Goal: Complete application form: Complete application form

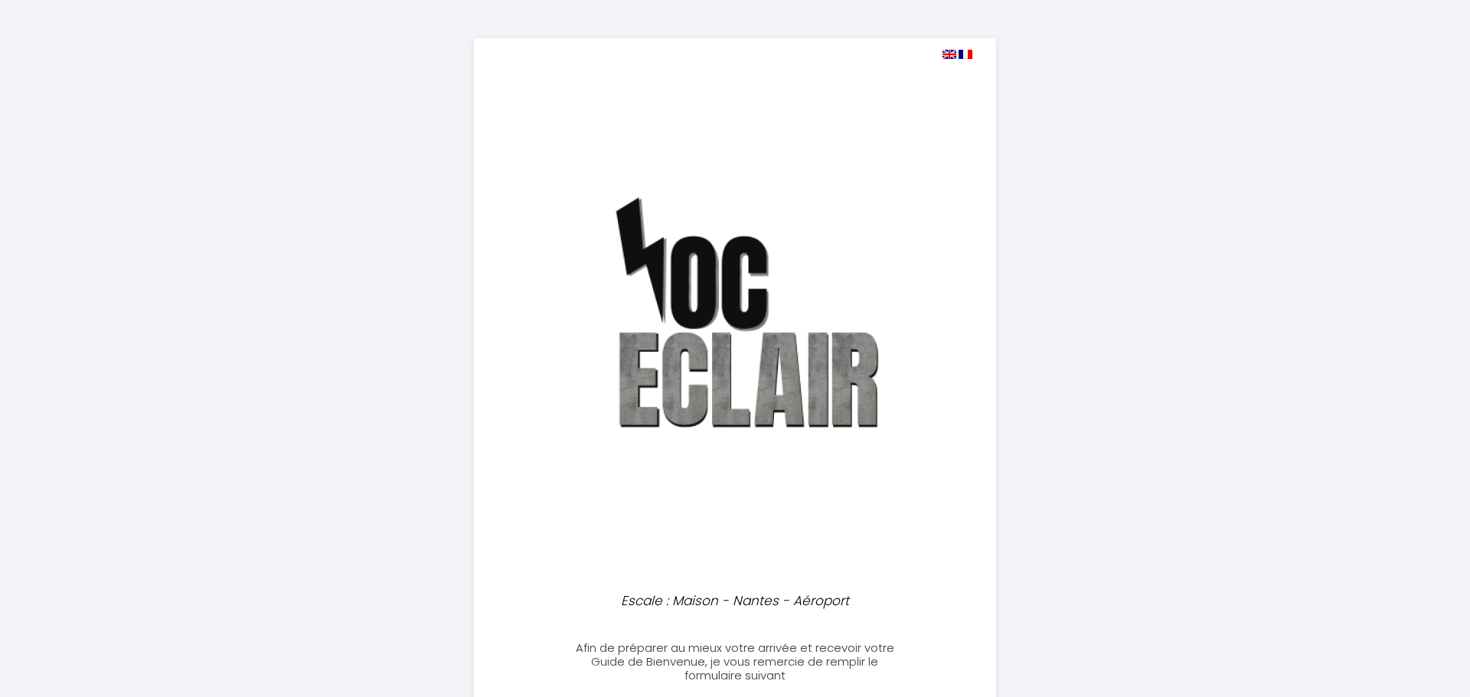
select select
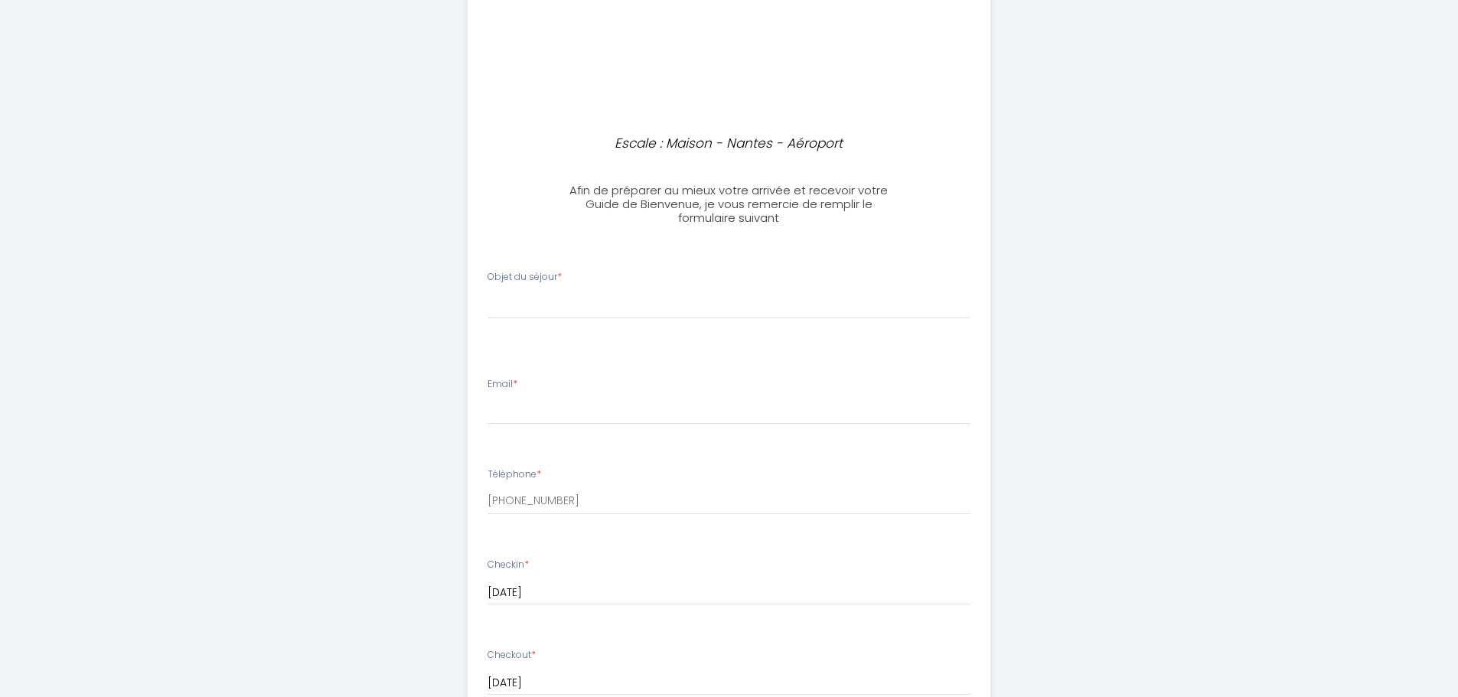
scroll to position [536, 0]
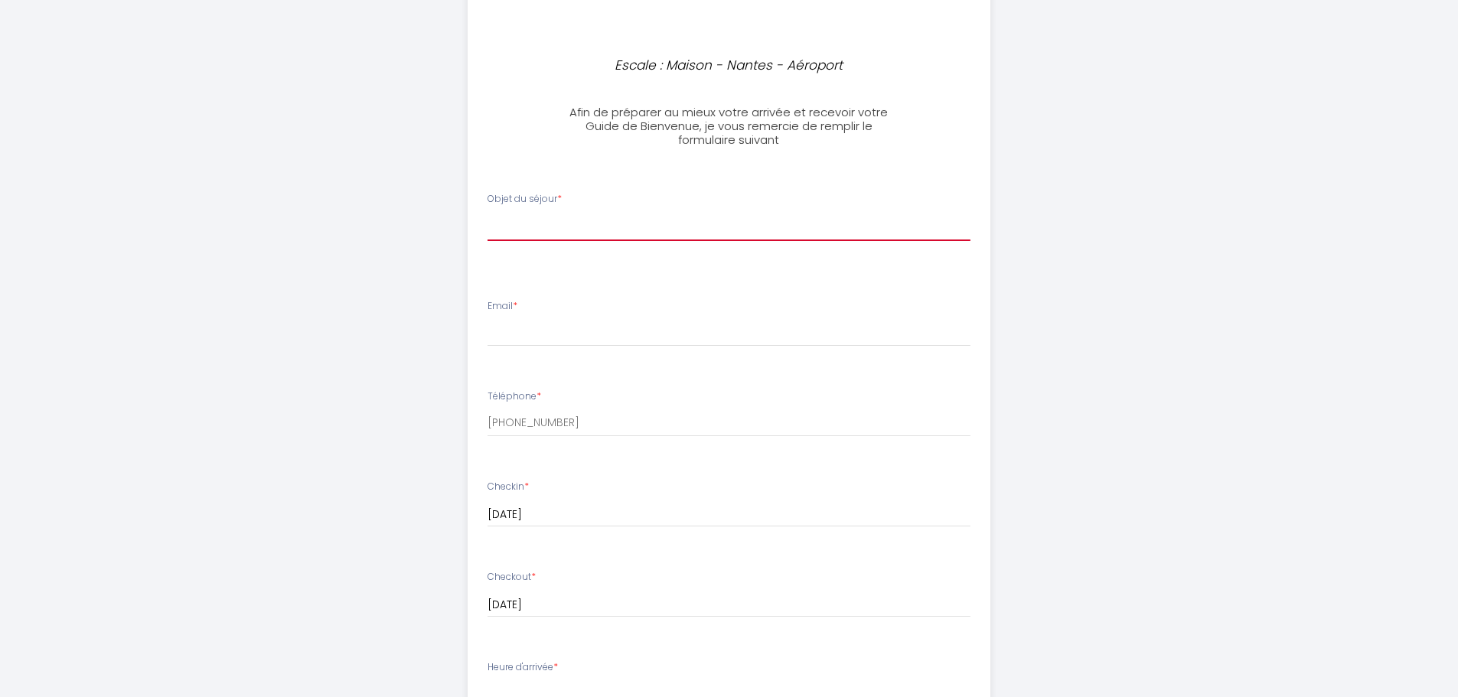
click at [541, 224] on select "[PERSON_NAME] du séjour Professionnel Tourisme Familial" at bounding box center [729, 226] width 483 height 29
select select "Tourisme"
click at [488, 212] on select "[PERSON_NAME] du séjour Professionnel Tourisme Familial" at bounding box center [729, 226] width 483 height 29
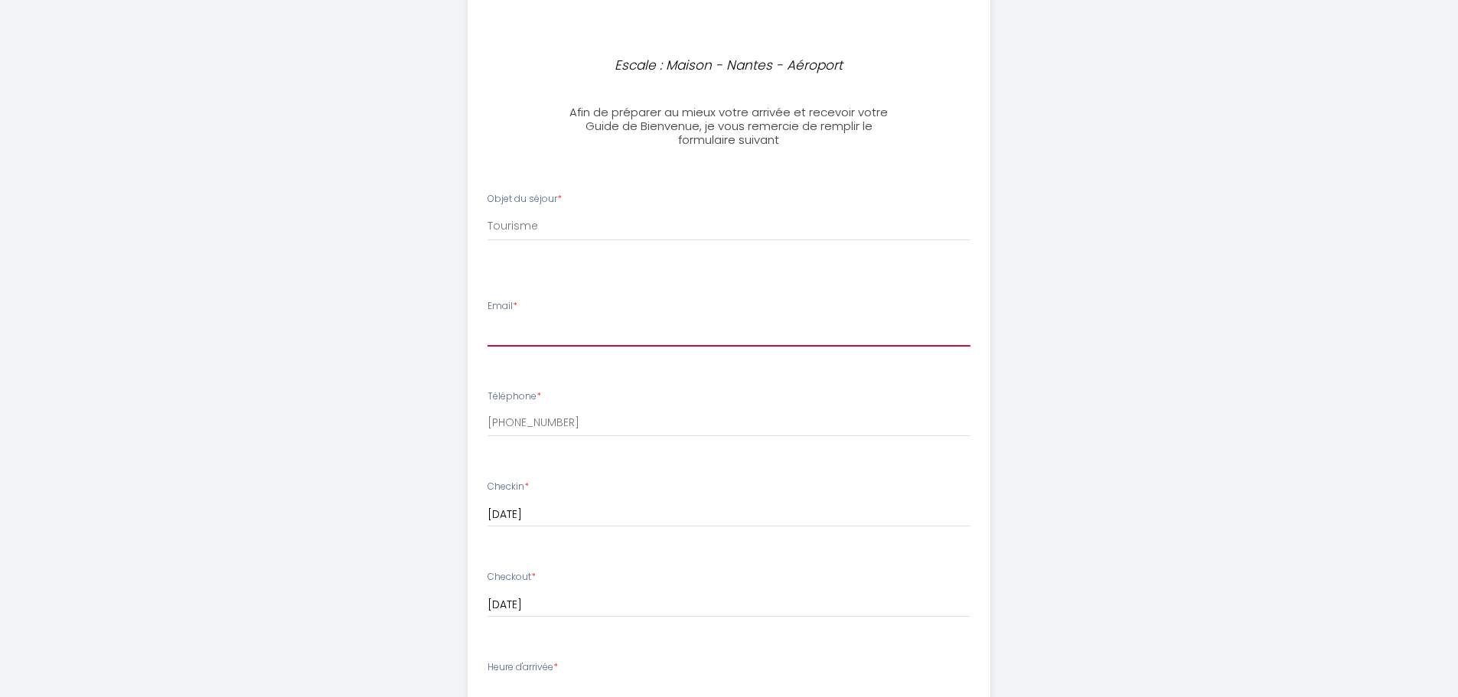
click at [556, 341] on input "Email *" at bounding box center [729, 333] width 483 height 28
type input "[PERSON_NAME][EMAIL_ADDRESS][DOMAIN_NAME]"
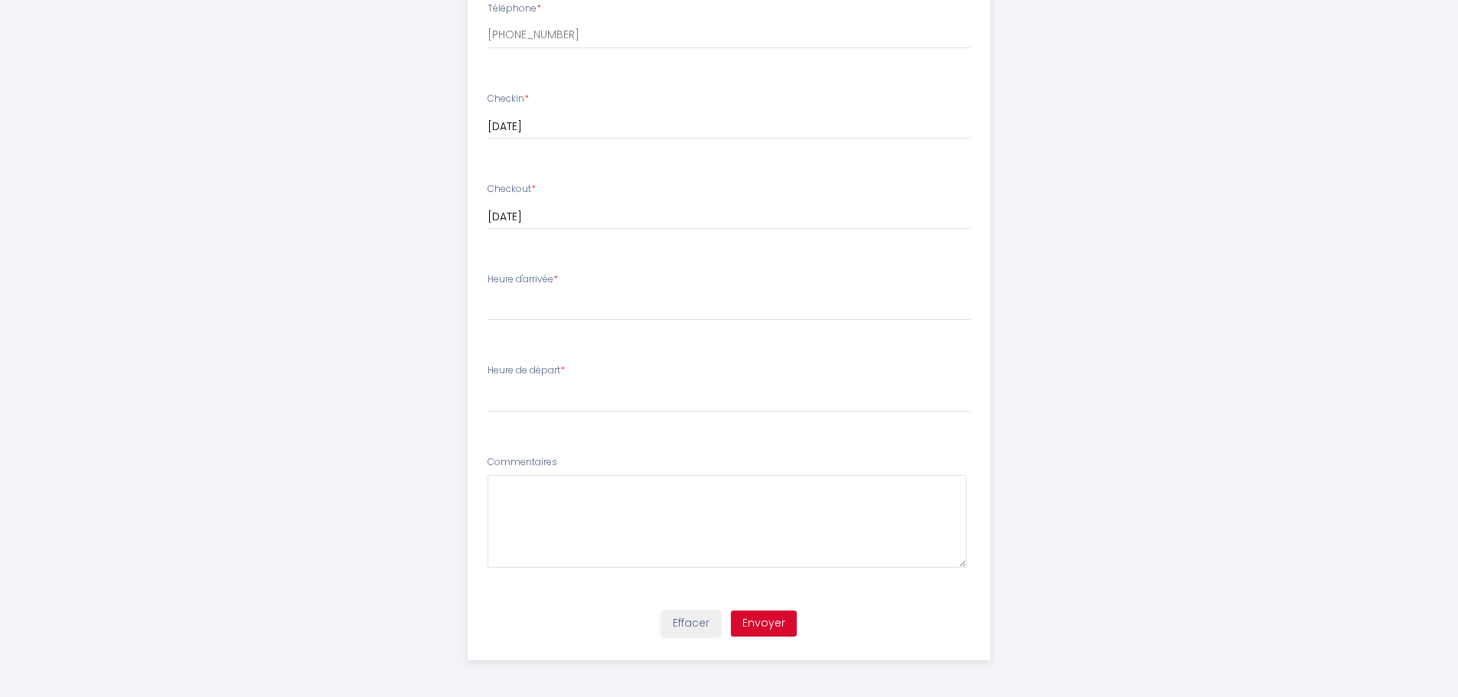
scroll to position [925, 0]
click at [532, 485] on textarea at bounding box center [727, 520] width 479 height 93
click at [531, 305] on select "17:00 17:30 18:00 18:30 19:00 19:30 20:00 20:30 21:00 21:30 22:00 22:30 23:00 2…" at bounding box center [729, 304] width 483 height 29
select select "20:00"
click at [488, 290] on select "17:00 17:30 18:00 18:30 19:00 19:30 20:00 20:30 21:00 21:30 22:00 22:30 23:00 2…" at bounding box center [729, 304] width 483 height 29
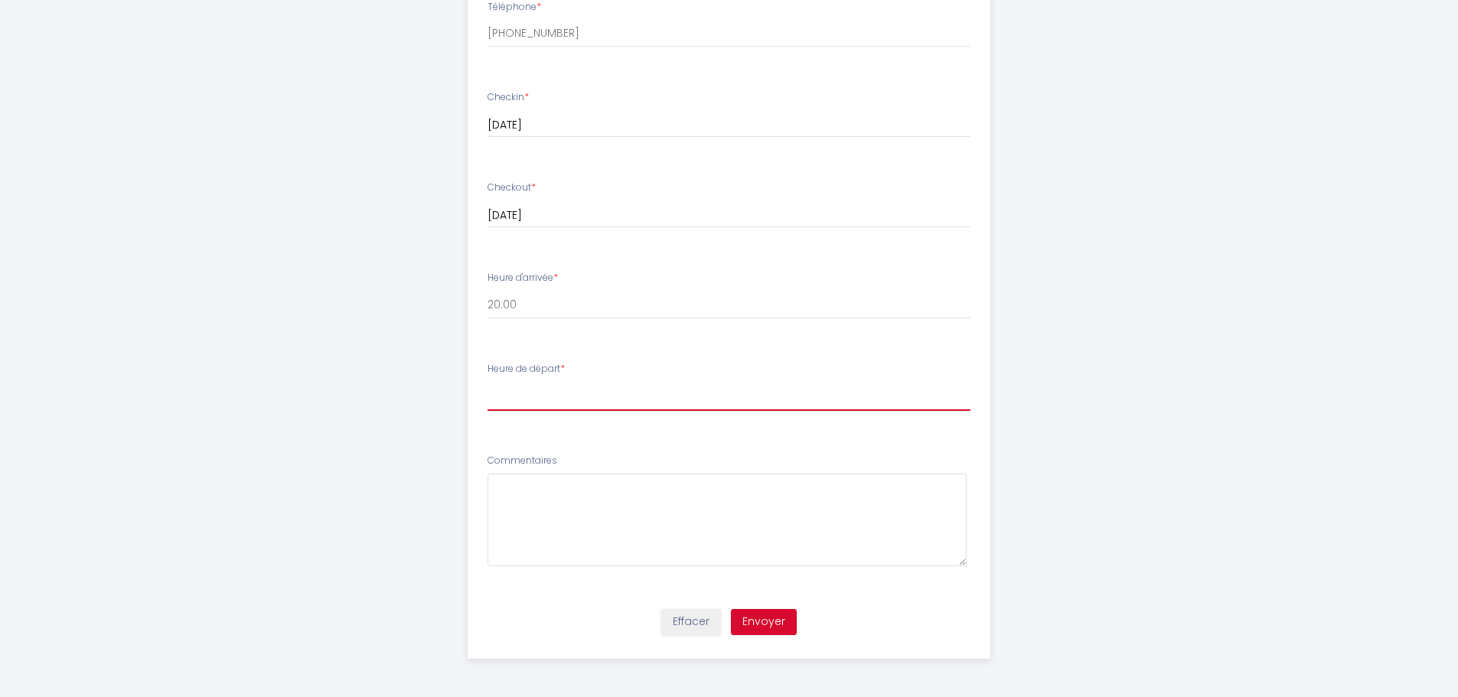
click at [540, 394] on select "00:00 00:30 01:00 01:30 02:00 02:30 03:00 03:30 04:00 04:30 05:00 05:30 06:00 0…" at bounding box center [729, 396] width 483 height 29
select select "06:00"
click at [488, 382] on select "00:00 00:30 01:00 01:30 02:00 02:30 03:00 03:30 04:00 04:30 05:00 05:30 06:00 0…" at bounding box center [729, 396] width 483 height 29
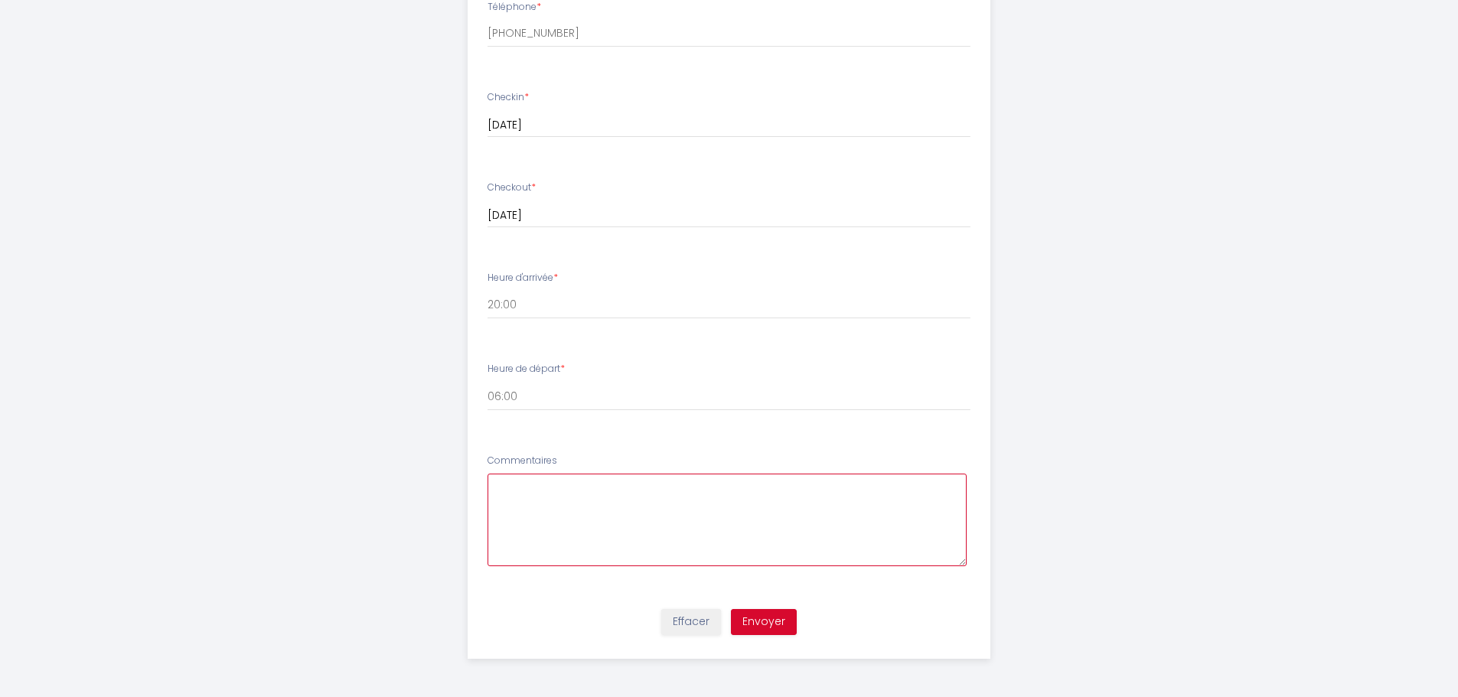
click at [558, 487] on textarea at bounding box center [727, 520] width 479 height 93
click at [733, 483] on textarea "Bonjour [PERSON_NAME], on a choisi votre logement car le [DATE] matin tôt, in p…" at bounding box center [727, 520] width 479 height 93
click at [943, 485] on textarea "Bonjour [PERSON_NAME], on a choisi votre logement pour une nuit car le [DATE] m…" at bounding box center [727, 520] width 479 height 93
drag, startPoint x: 683, startPoint y: 504, endPoint x: 694, endPoint y: 502, distance: 10.8
click at [683, 503] on textarea "Bonjour [PERSON_NAME], on a choisi votre logement pour une nuit car le [DATE] m…" at bounding box center [727, 520] width 479 height 93
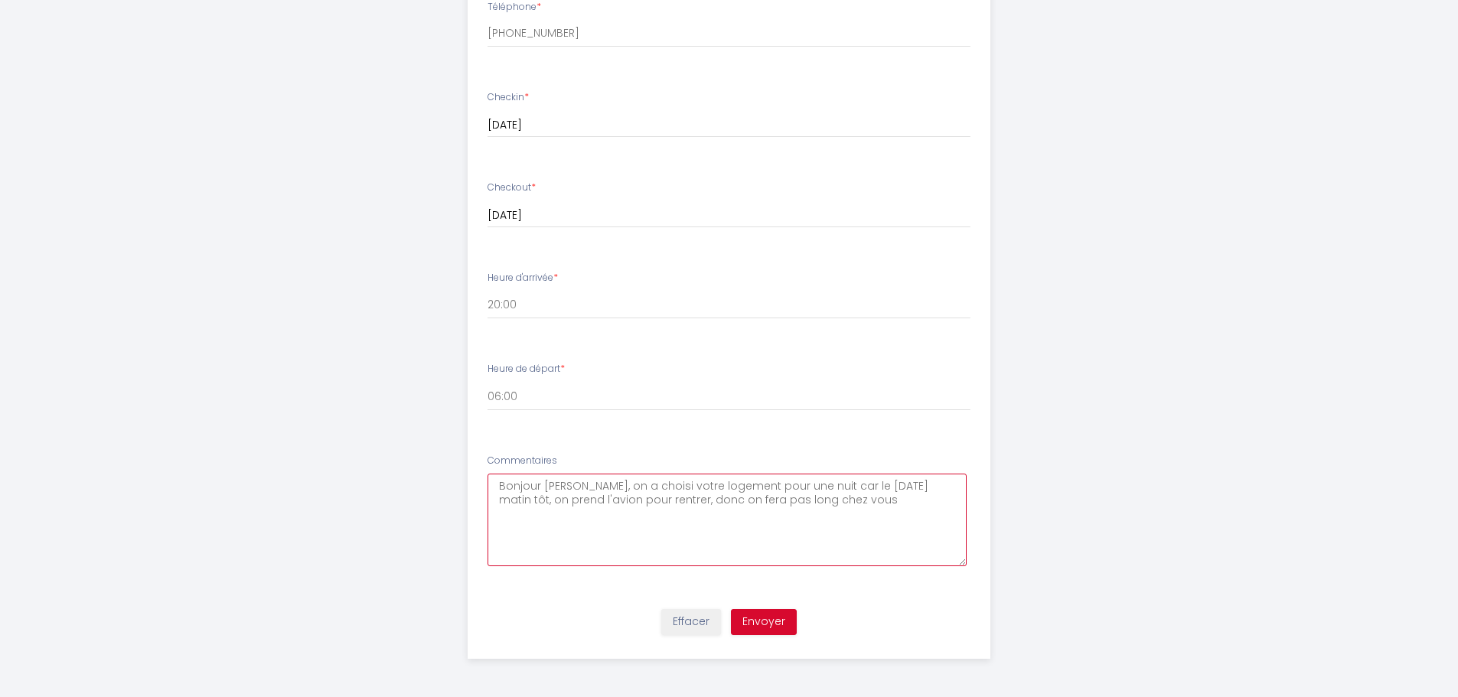
click at [821, 503] on textarea "Bonjour [PERSON_NAME], on a choisi votre logement pour une nuit car le [DATE] m…" at bounding box center [727, 520] width 479 height 93
drag, startPoint x: 827, startPoint y: 502, endPoint x: 847, endPoint y: 501, distance: 20.0
click at [829, 501] on textarea "Bonjour [PERSON_NAME], on a choisi votre logement pour une nuit car le [DATE] m…" at bounding box center [727, 520] width 479 height 93
drag, startPoint x: 716, startPoint y: 520, endPoint x: 824, endPoint y: 564, distance: 117.4
click at [824, 563] on textarea "Bonjour [PERSON_NAME], on a choisi votre logement pour une nuit car le [DATE] m…" at bounding box center [727, 520] width 479 height 93
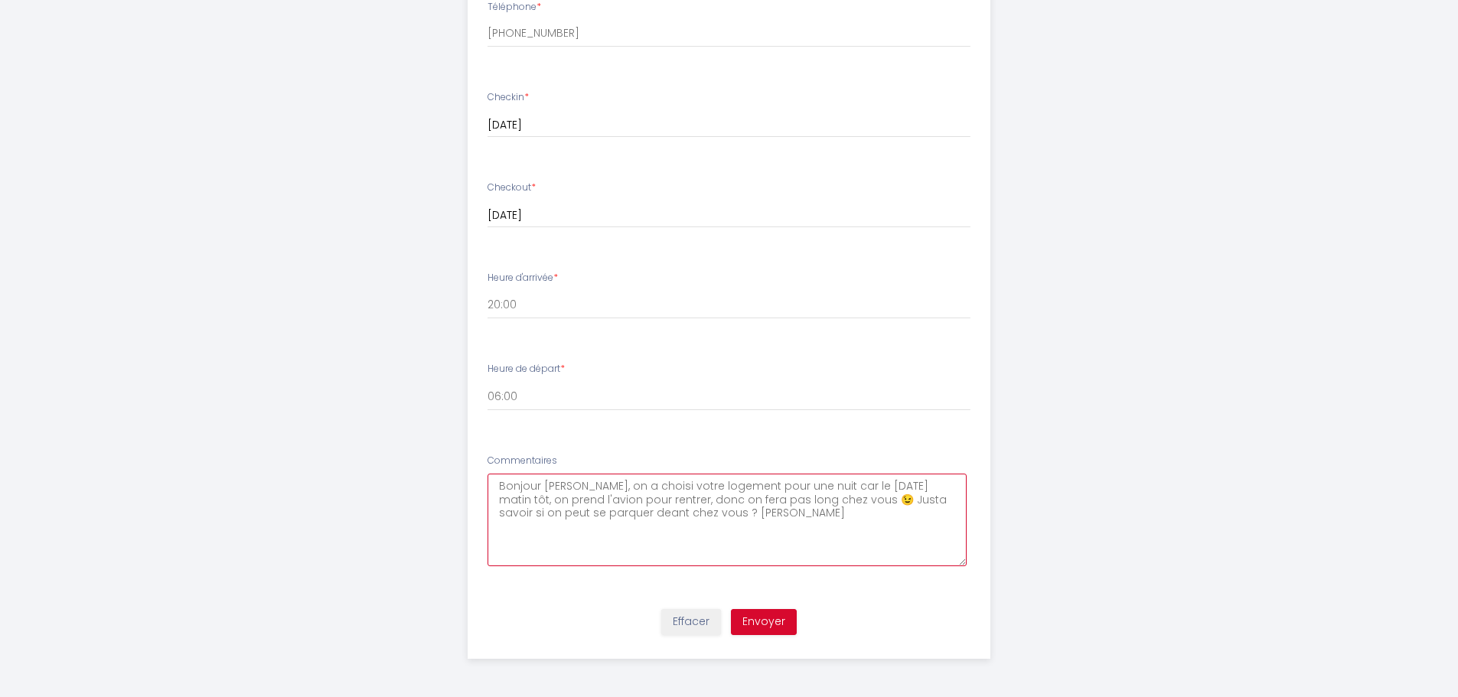
drag, startPoint x: 710, startPoint y: 513, endPoint x: 725, endPoint y: 514, distance: 15.4
click at [710, 514] on textarea "Bonjour [PERSON_NAME], on a choisi votre logement pour une nuit car le [DATE] m…" at bounding box center [727, 520] width 479 height 93
click at [803, 525] on textarea "Bonjour [PERSON_NAME], on a choisi votre logement pour une nuit car le [DATE] m…" at bounding box center [727, 520] width 479 height 93
drag, startPoint x: 577, startPoint y: 516, endPoint x: 618, endPoint y: 547, distance: 51.3
click at [618, 547] on textarea "Bonjour [PERSON_NAME], on a choisi votre logement pour une nuit car le [DATE] m…" at bounding box center [727, 520] width 479 height 93
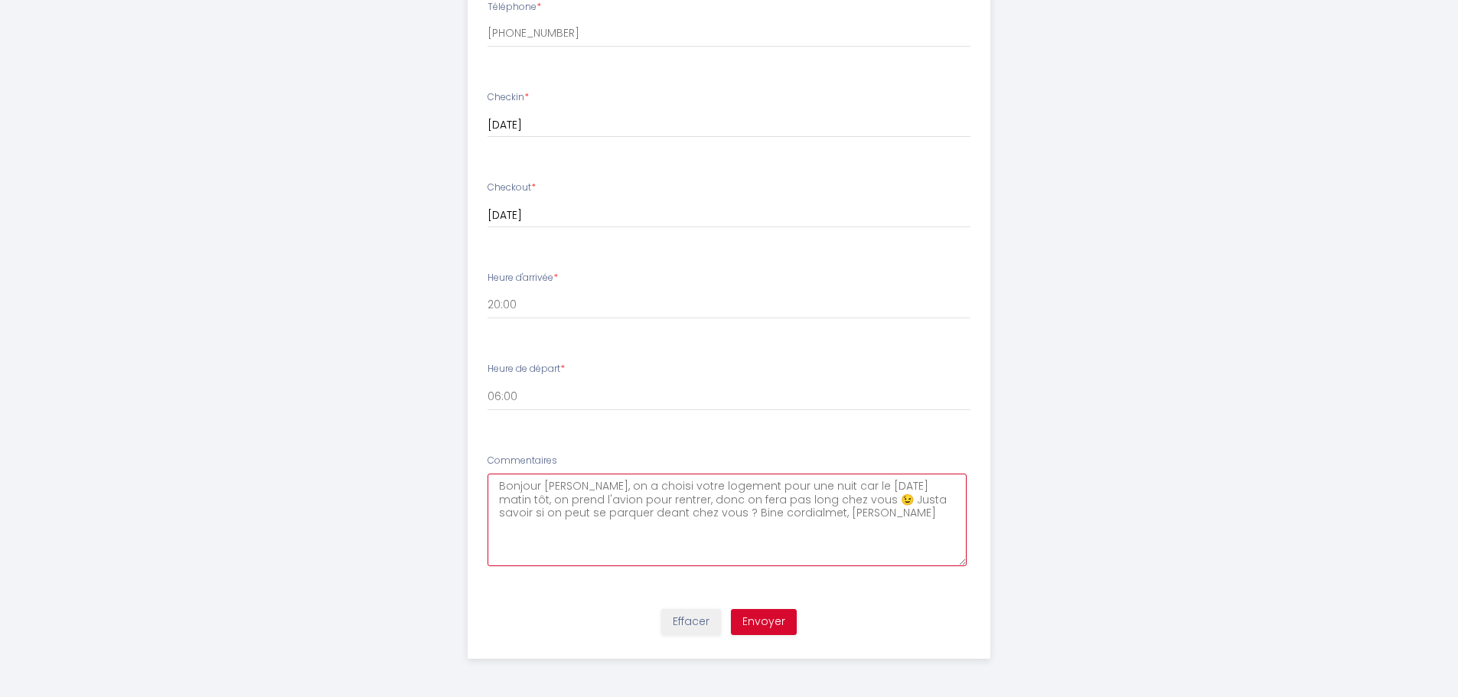
click at [573, 512] on textarea "Bonjour [PERSON_NAME], on a choisi votre logement pour une nuit car le [DATE] m…" at bounding box center [727, 520] width 479 height 93
drag, startPoint x: 658, startPoint y: 541, endPoint x: 663, endPoint y: 551, distance: 11.3
click at [657, 540] on textarea "Bonjour [PERSON_NAME], on a choisi votre logement pour une nuit car le [DATE] m…" at bounding box center [727, 520] width 479 height 93
drag, startPoint x: 651, startPoint y: 513, endPoint x: 560, endPoint y: 515, distance: 90.4
click at [560, 515] on textarea "Bonjour [PERSON_NAME], on a choisi votre logement pour une nuit car le [DATE] m…" at bounding box center [727, 520] width 479 height 93
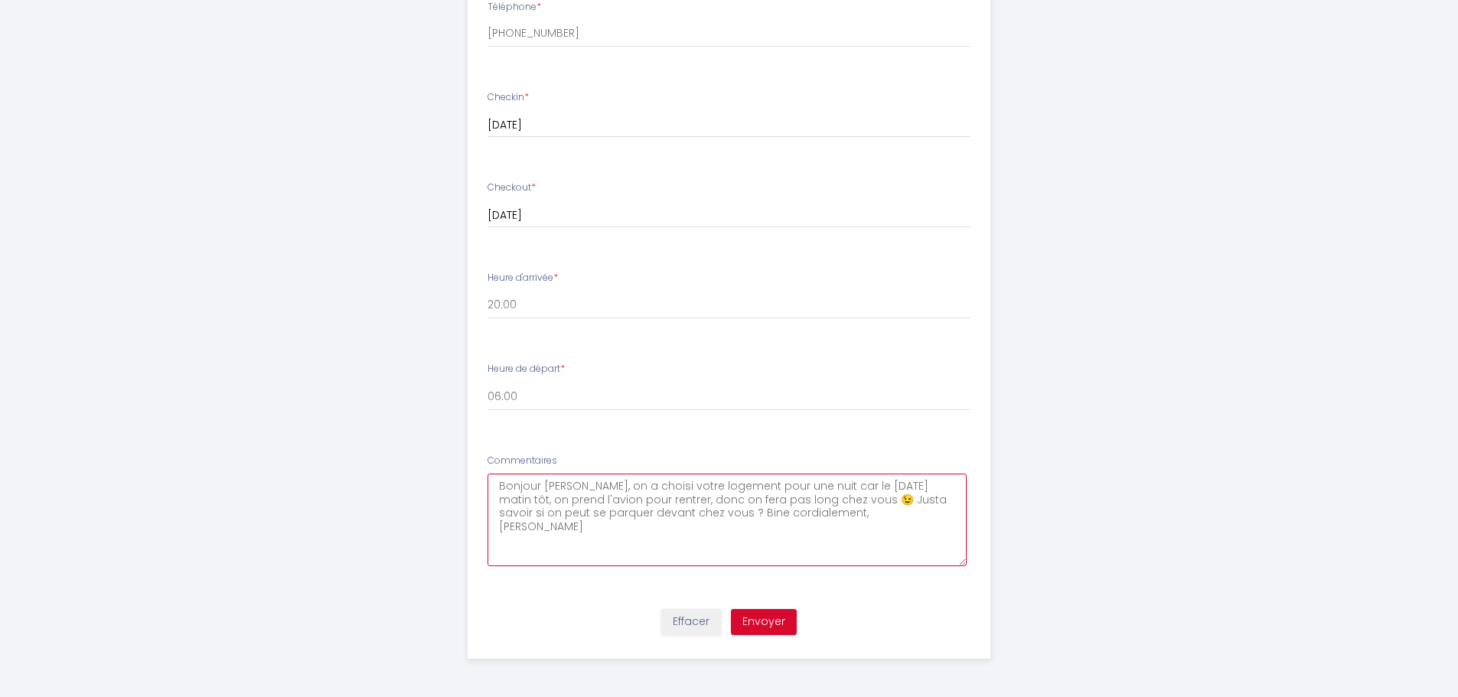
click at [677, 516] on textarea "Bonjour [PERSON_NAME], on a choisi votre logement pour une nuit car le [DATE] m…" at bounding box center [727, 520] width 479 height 93
click at [667, 542] on textarea "Bonjour [PERSON_NAME], on a choisi votre logement pour une nuit car le [DATE] m…" at bounding box center [727, 520] width 479 height 93
click at [814, 510] on textarea "Bonjour [PERSON_NAME], on a choisi votre logement pour une nuit car le [DATE] m…" at bounding box center [727, 520] width 479 height 93
drag, startPoint x: 817, startPoint y: 514, endPoint x: 823, endPoint y: 566, distance: 52.4
click at [815, 514] on textarea "Bonjour [PERSON_NAME], on a choisi votre logement pour une nuit car le [DATE] m…" at bounding box center [727, 520] width 479 height 93
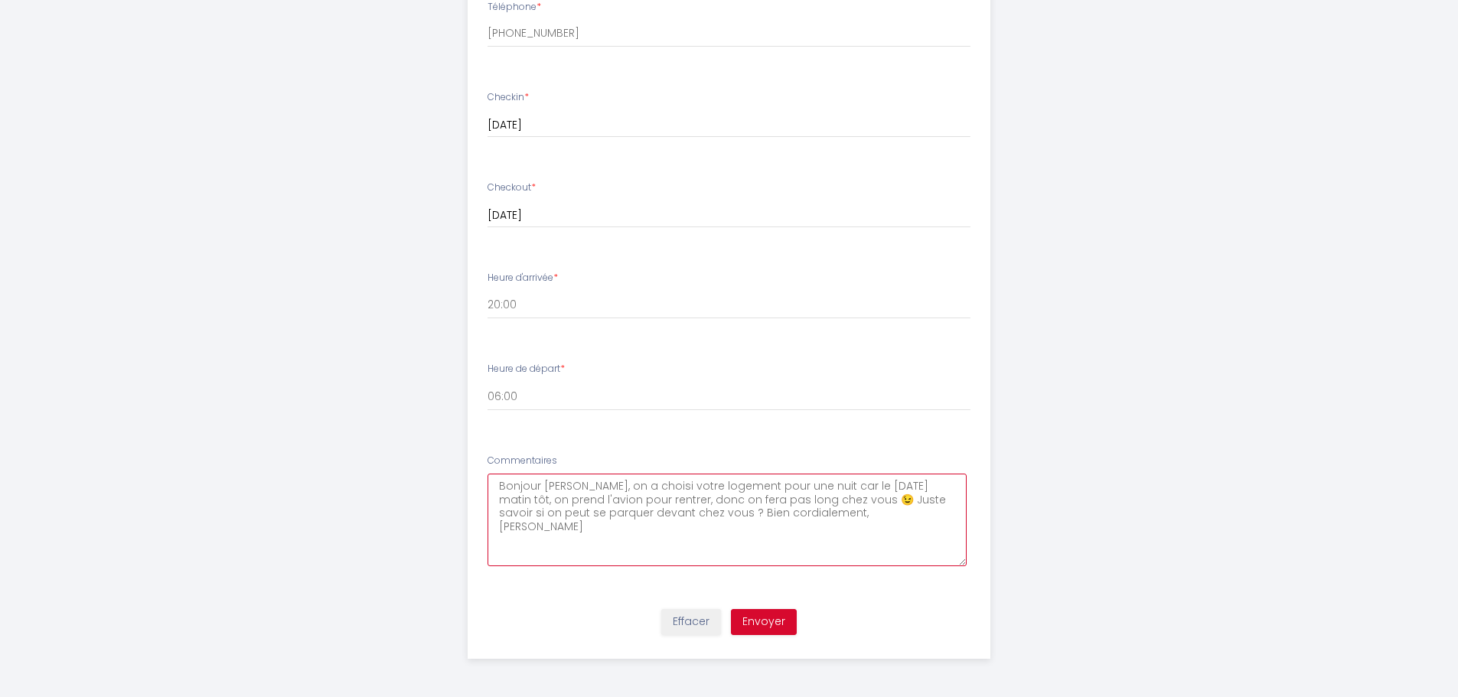
type textarea "Bonjour [PERSON_NAME], on a choisi votre logement pour une nuit car le [DATE] m…"
click at [768, 619] on button "Envoyer" at bounding box center [764, 622] width 66 height 26
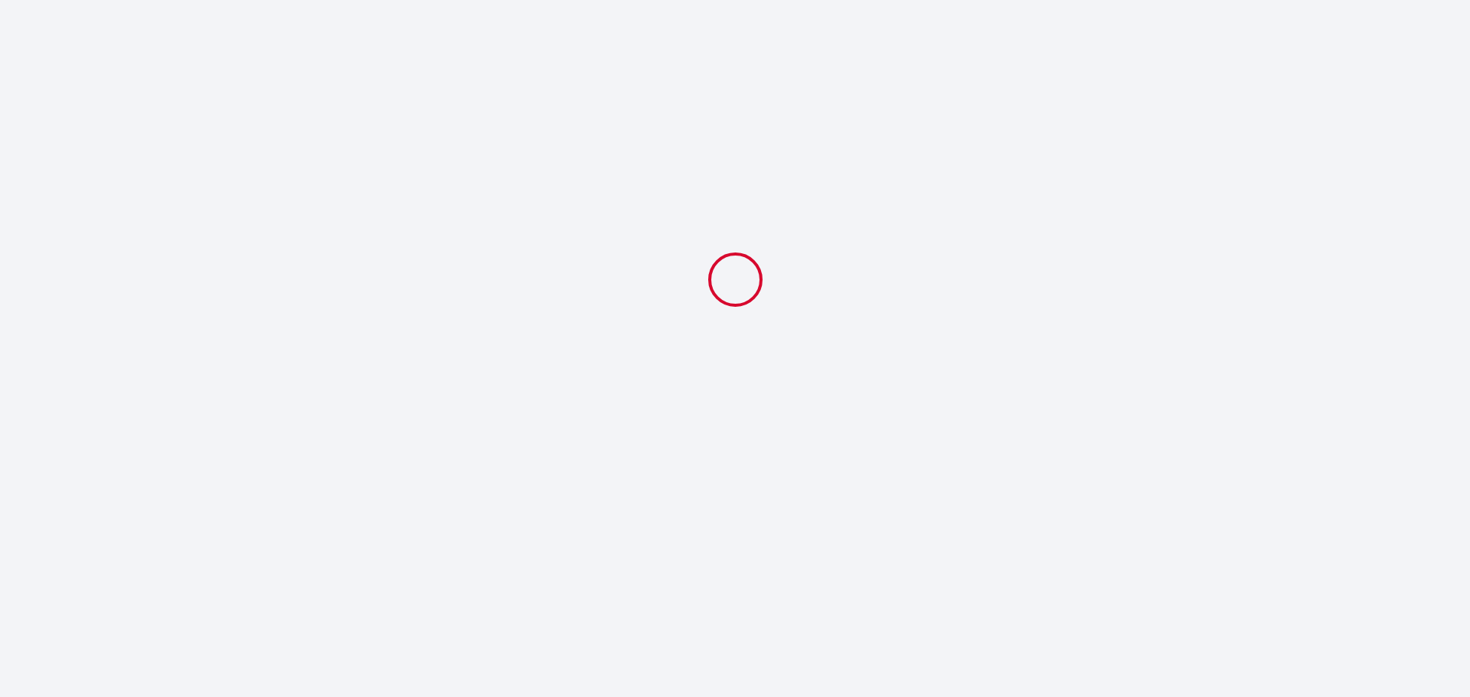
select select "Tourisme"
select select "20:00"
select select "06:00"
